Goal: Task Accomplishment & Management: Use online tool/utility

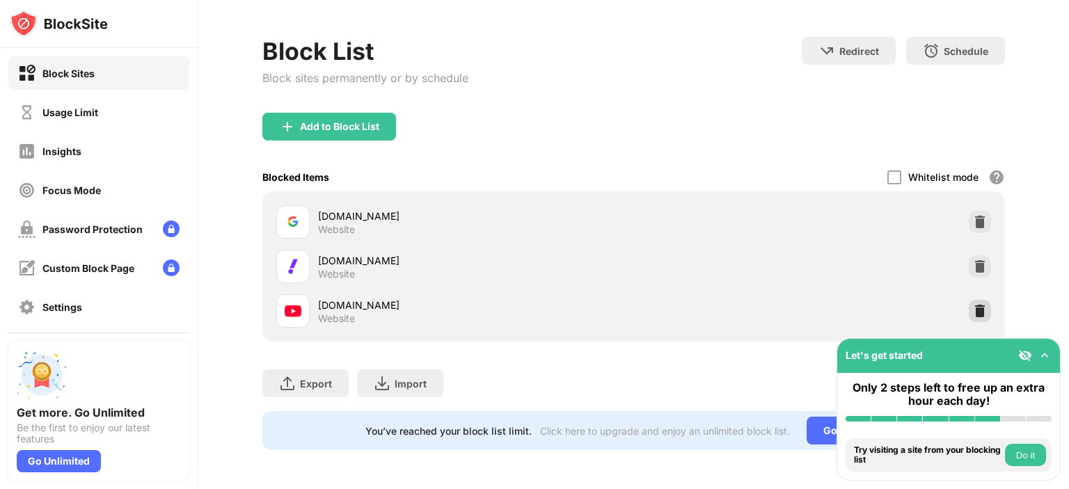
click at [973, 304] on img at bounding box center [980, 311] width 14 height 14
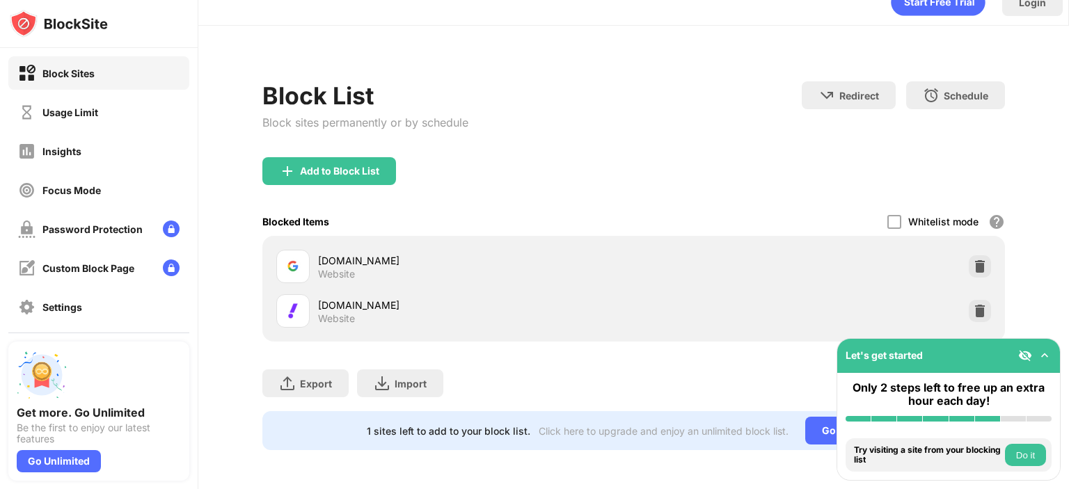
scroll to position [31, 0]
click at [283, 163] on img at bounding box center [287, 171] width 17 height 17
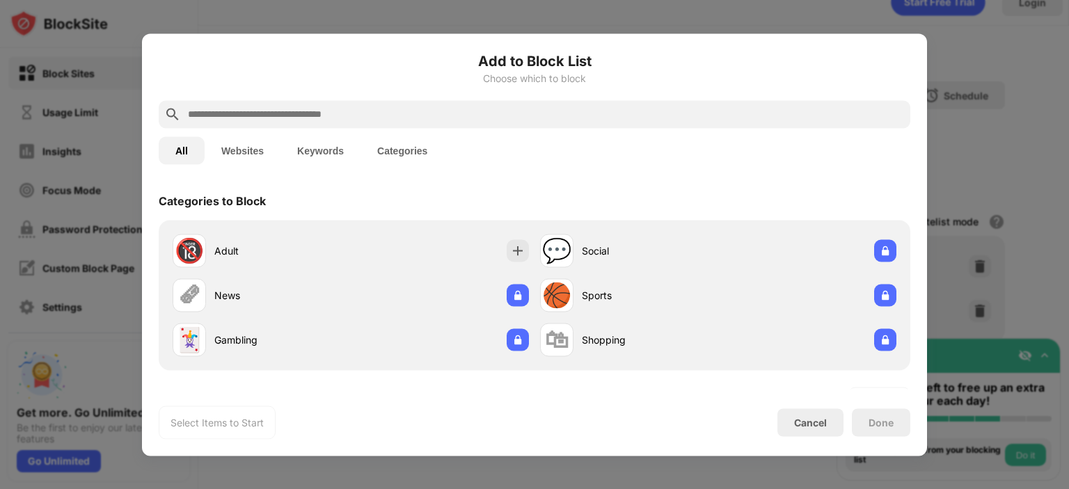
click at [259, 115] on input "text" at bounding box center [545, 114] width 718 height 17
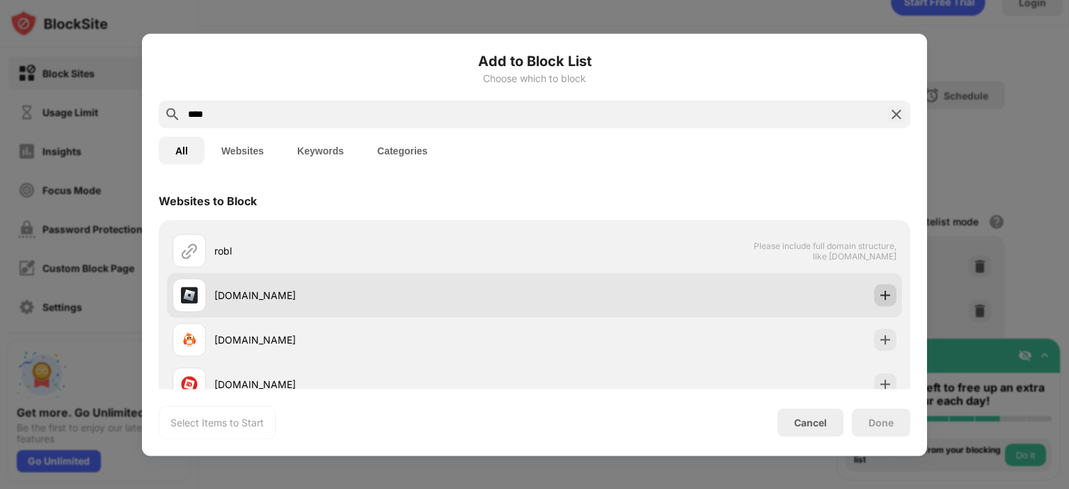
type input "****"
click at [878, 296] on img at bounding box center [885, 295] width 14 height 14
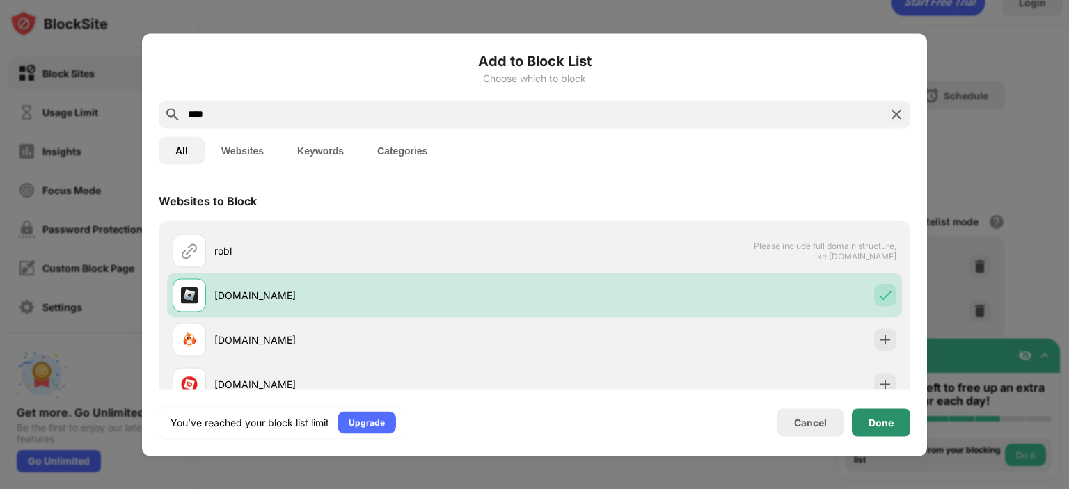
click at [886, 436] on div "Done" at bounding box center [881, 422] width 58 height 28
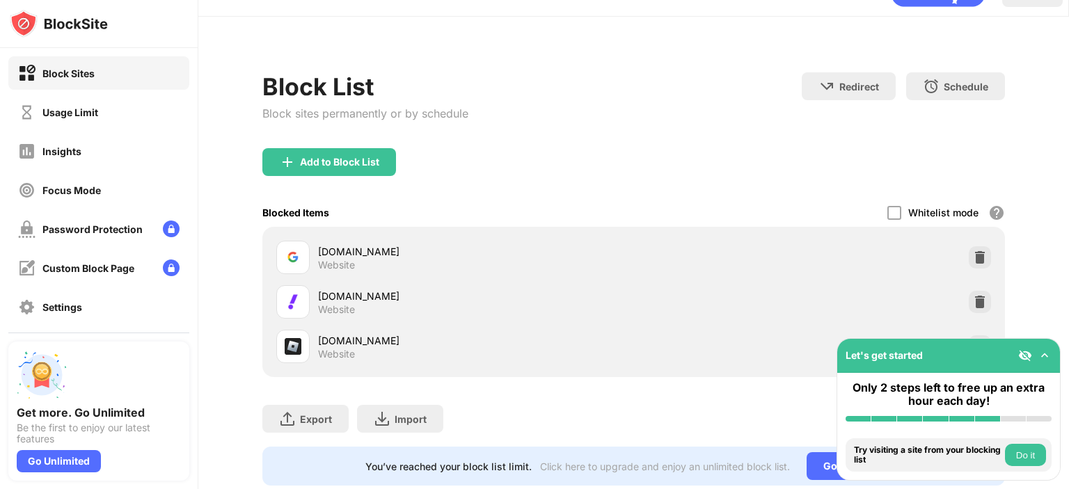
scroll to position [76, 0]
